Goal: Information Seeking & Learning: Understand process/instructions

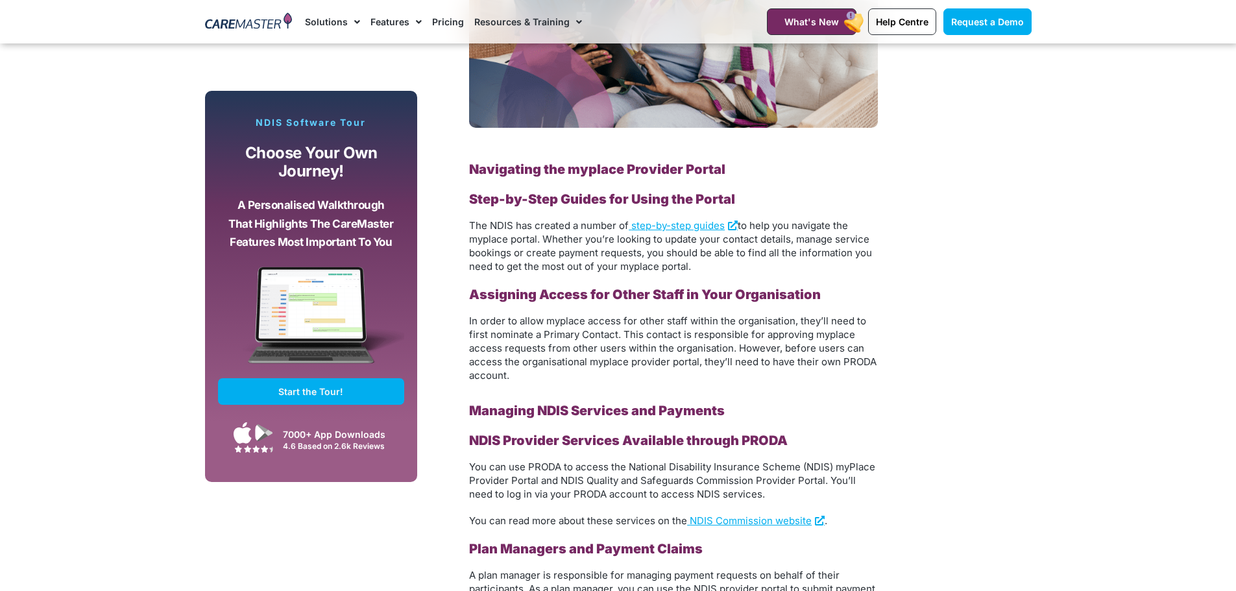
scroll to position [1923, 0]
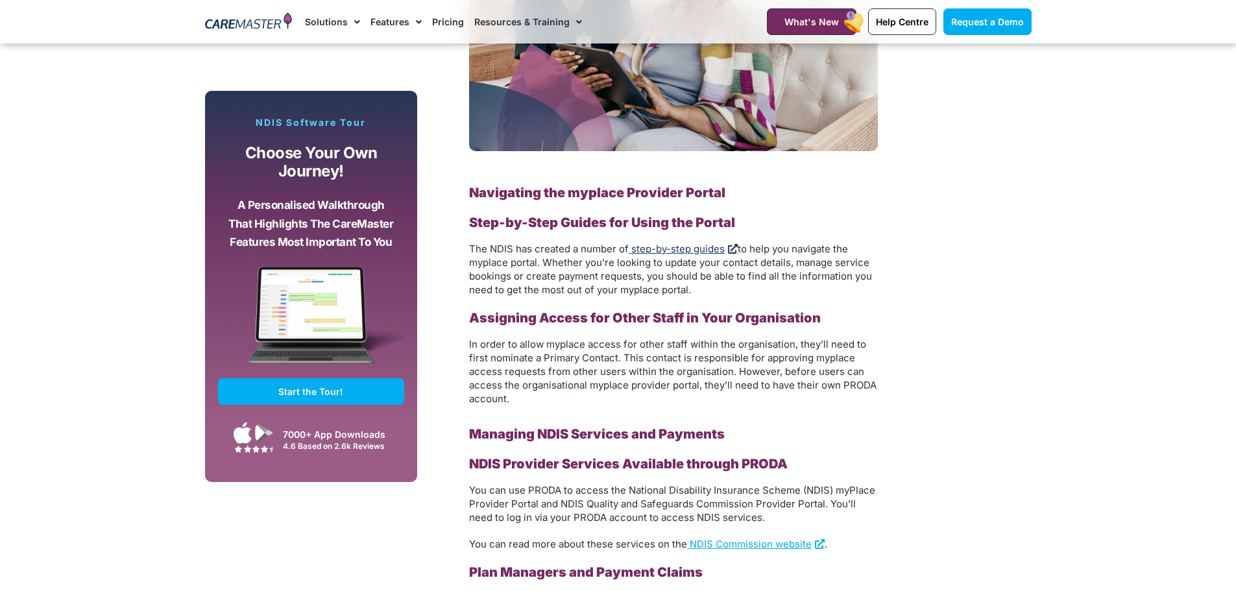
click at [706, 250] on span "step-by-step guides" at bounding box center [677, 249] width 93 height 12
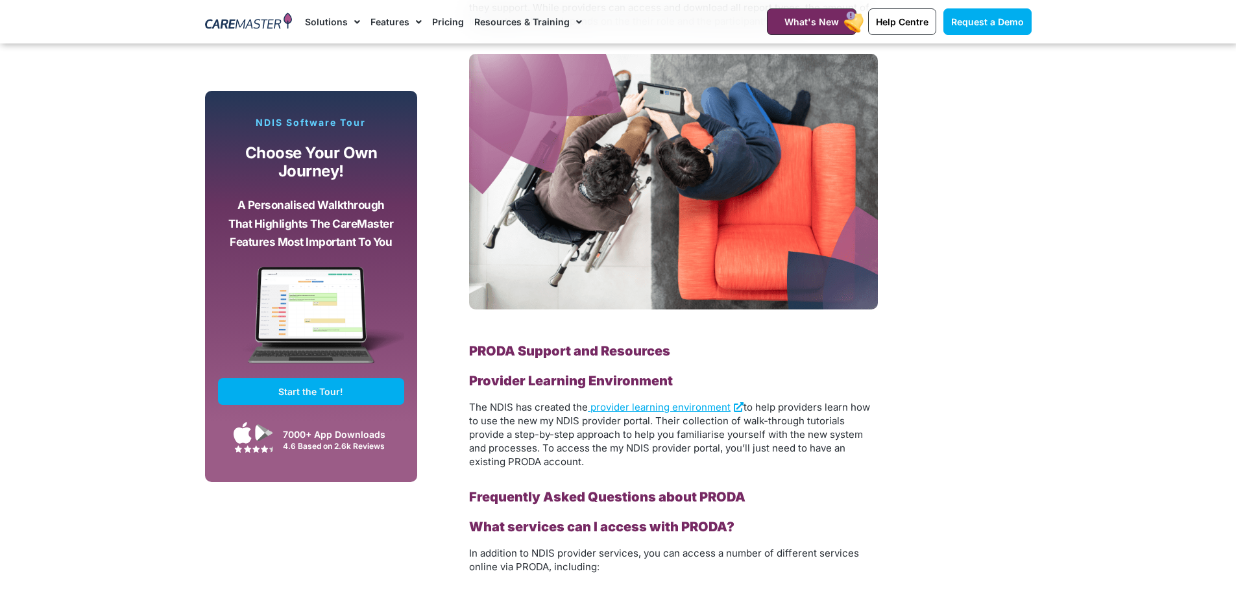
scroll to position [2702, 0]
click at [701, 402] on span "provider learning environment" at bounding box center [660, 406] width 140 height 12
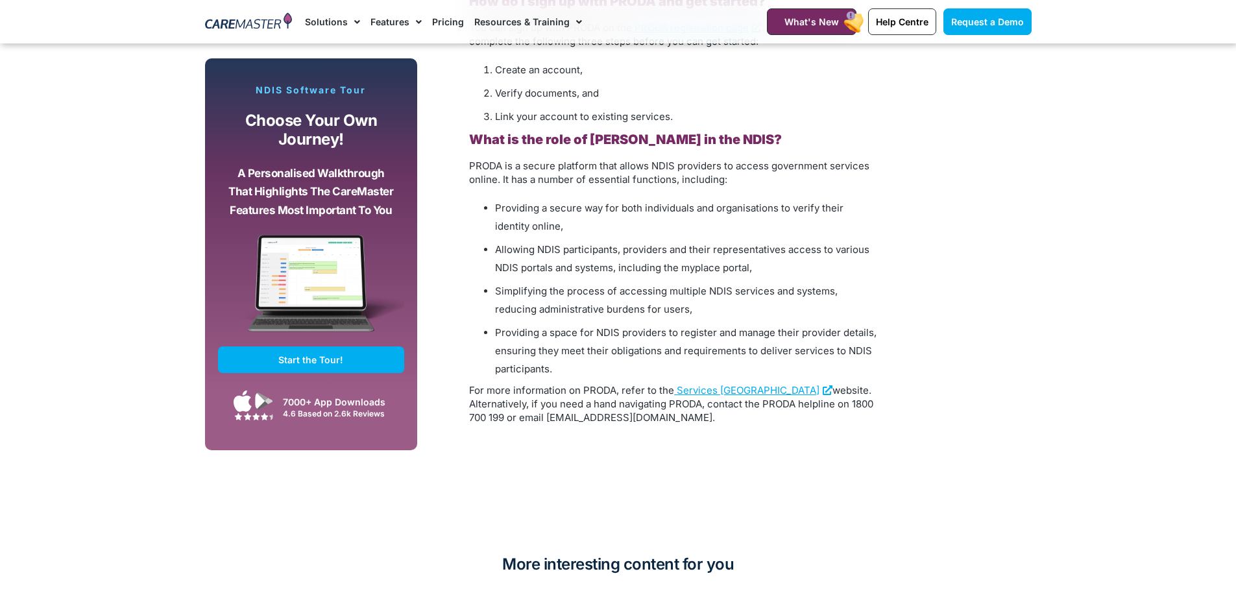
scroll to position [3415, 0]
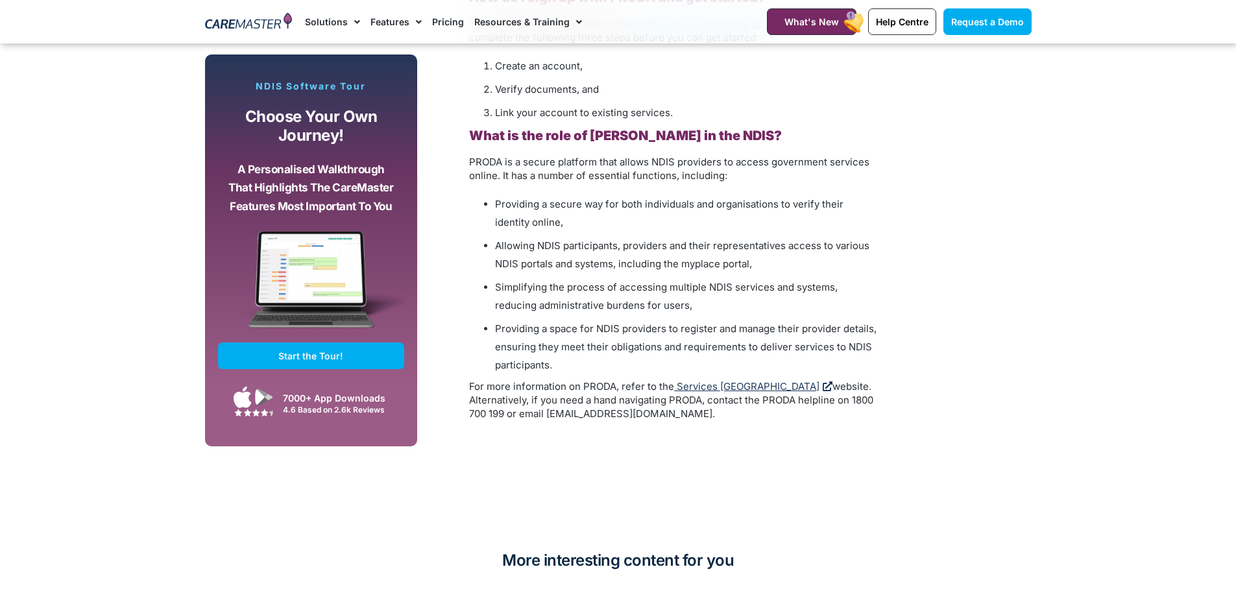
click at [708, 387] on span "Services [GEOGRAPHIC_DATA]" at bounding box center [748, 386] width 143 height 12
